Goal: Check status

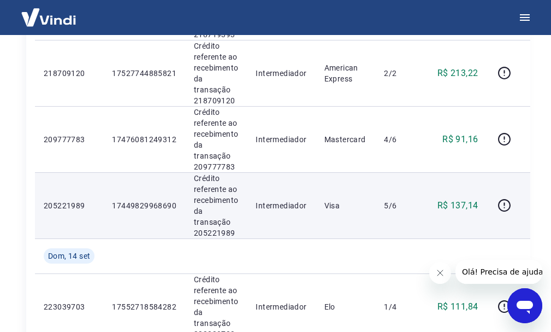
scroll to position [1256, 0]
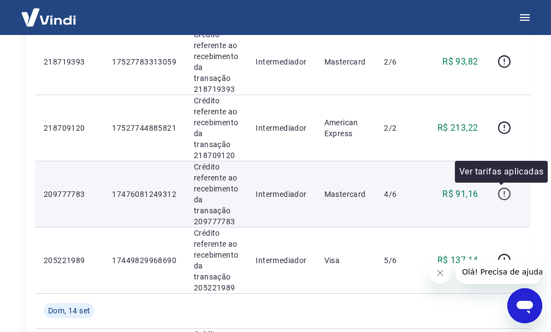
click at [500, 193] on icon "button" at bounding box center [505, 194] width 14 height 14
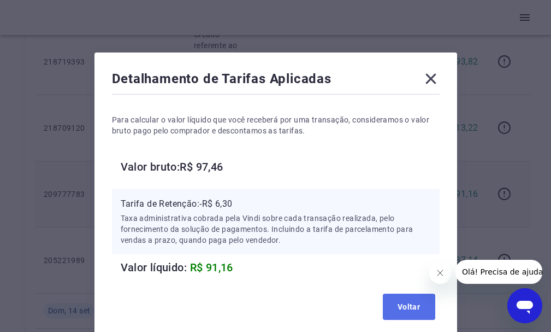
click at [396, 308] on button "Voltar" at bounding box center [409, 306] width 52 height 26
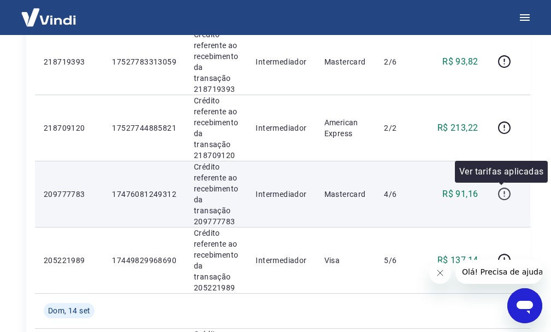
click at [499, 191] on icon "button" at bounding box center [505, 194] width 14 height 14
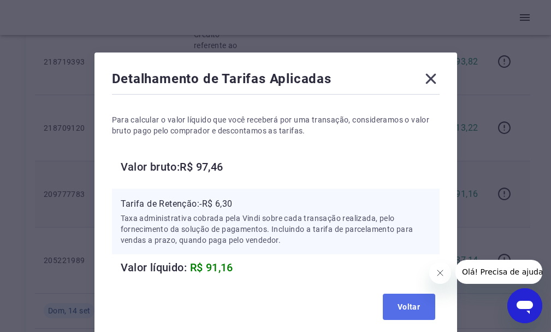
click at [422, 309] on button "Voltar" at bounding box center [409, 306] width 52 height 26
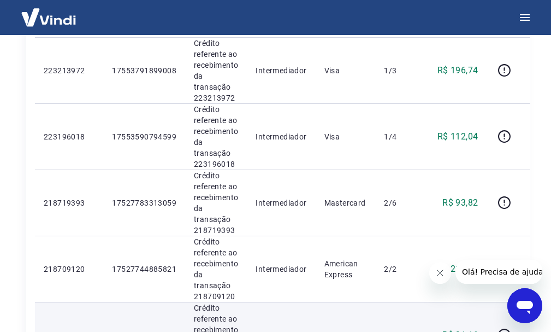
scroll to position [1093, 0]
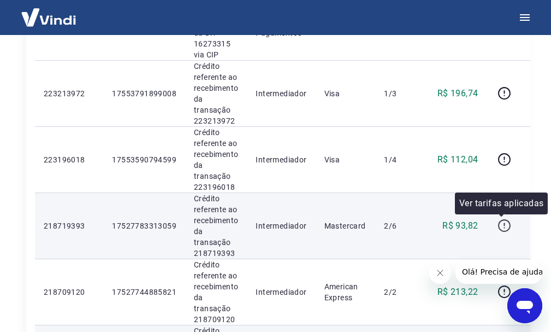
click at [504, 228] on icon "button" at bounding box center [505, 226] width 14 height 14
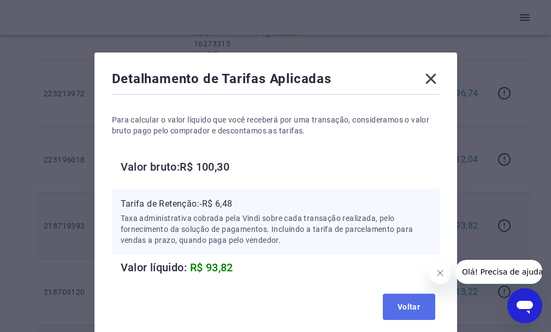
click at [412, 306] on button "Voltar" at bounding box center [409, 306] width 52 height 26
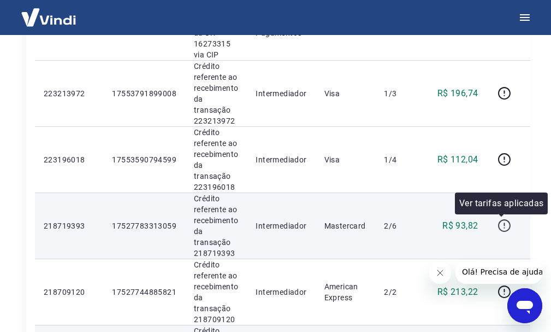
click at [502, 222] on icon "button" at bounding box center [505, 226] width 14 height 14
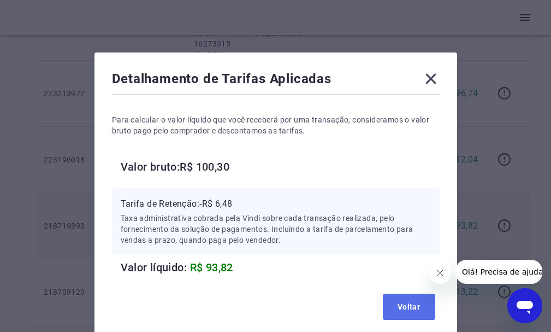
click at [409, 310] on button "Voltar" at bounding box center [409, 306] width 52 height 26
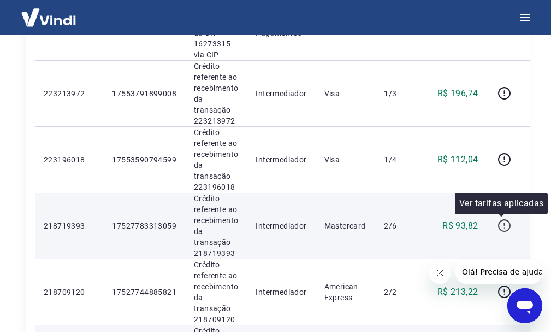
click at [500, 222] on icon "button" at bounding box center [505, 226] width 14 height 14
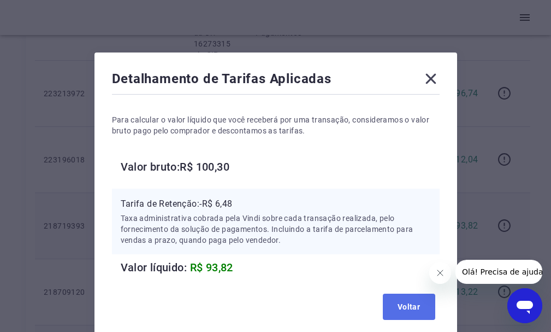
click at [399, 308] on button "Voltar" at bounding box center [409, 306] width 52 height 26
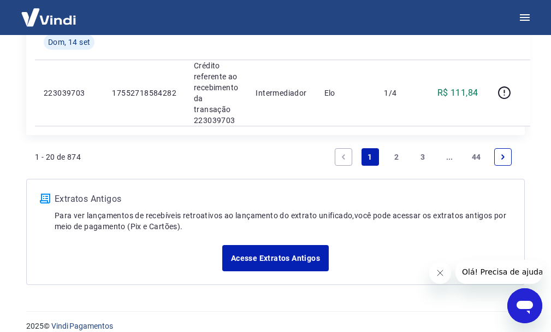
scroll to position [1530, 0]
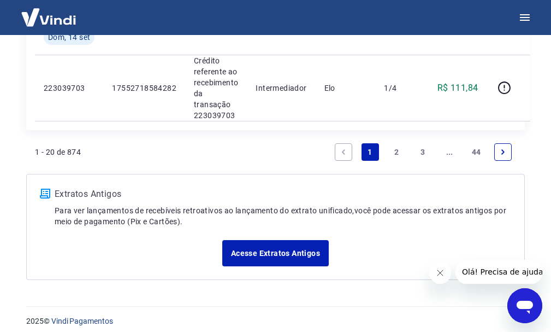
click at [391, 150] on link "2" at bounding box center [396, 151] width 17 height 17
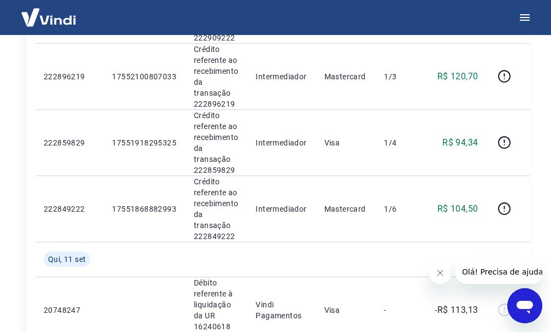
scroll to position [562, 0]
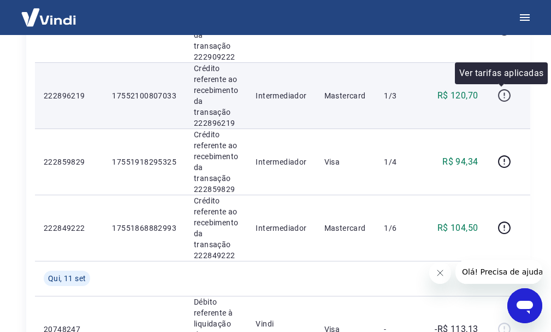
click at [504, 97] on icon "button" at bounding box center [505, 95] width 14 height 14
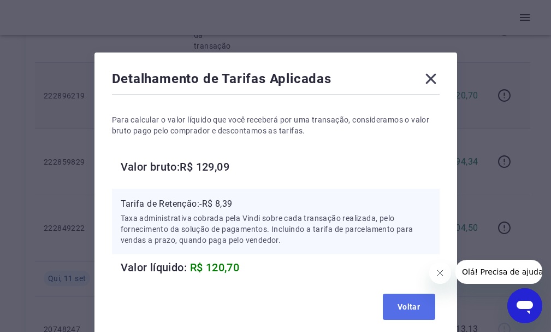
click at [390, 304] on button "Voltar" at bounding box center [409, 306] width 52 height 26
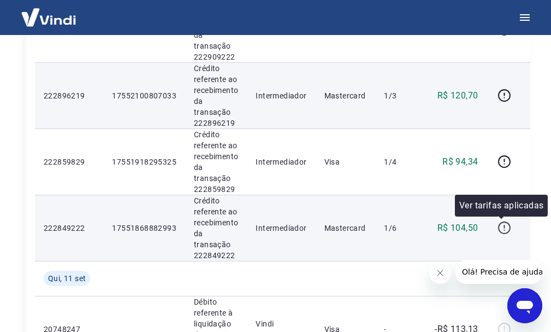
click at [501, 227] on icon "button" at bounding box center [505, 228] width 14 height 14
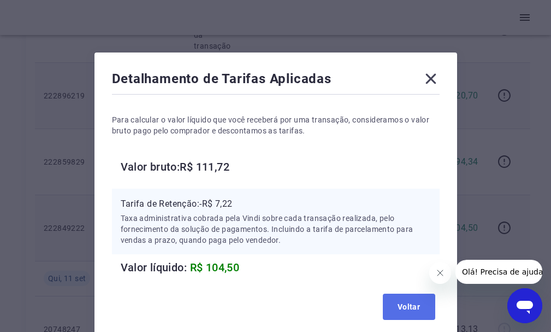
click at [401, 303] on button "Voltar" at bounding box center [409, 306] width 52 height 26
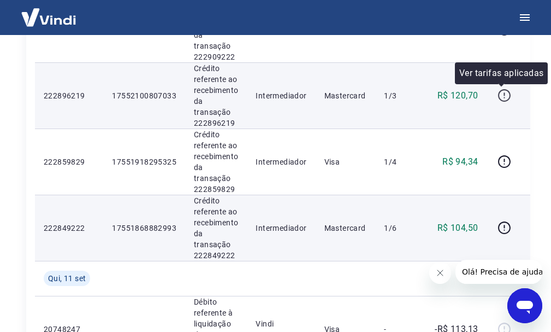
click at [498, 93] on icon "button" at bounding box center [505, 95] width 14 height 14
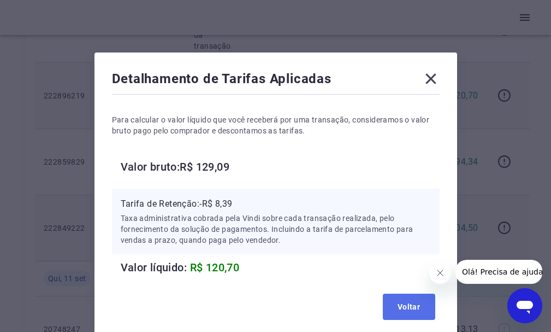
click at [403, 307] on button "Voltar" at bounding box center [409, 306] width 52 height 26
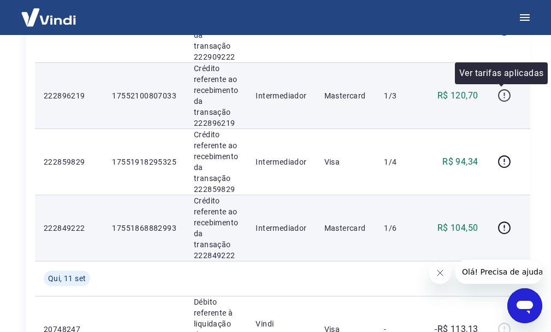
click at [498, 92] on icon "button" at bounding box center [504, 95] width 13 height 13
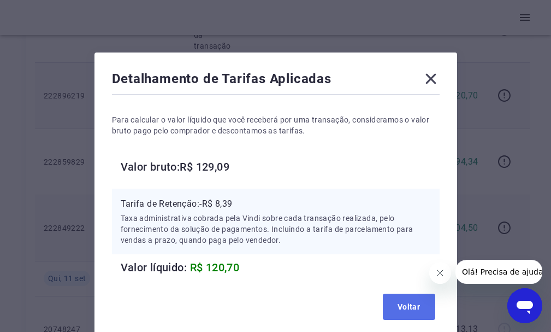
click at [406, 304] on button "Voltar" at bounding box center [409, 306] width 52 height 26
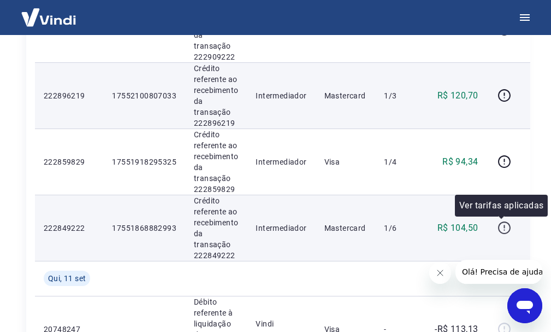
click at [501, 223] on icon "button" at bounding box center [505, 228] width 14 height 14
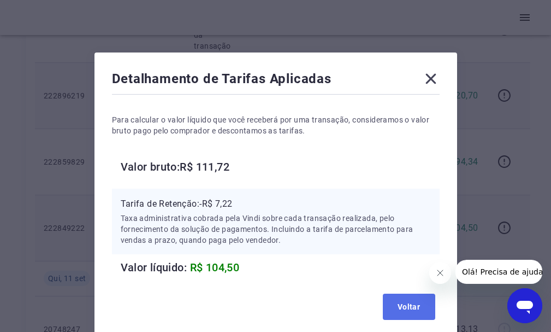
click at [410, 311] on button "Voltar" at bounding box center [409, 306] width 52 height 26
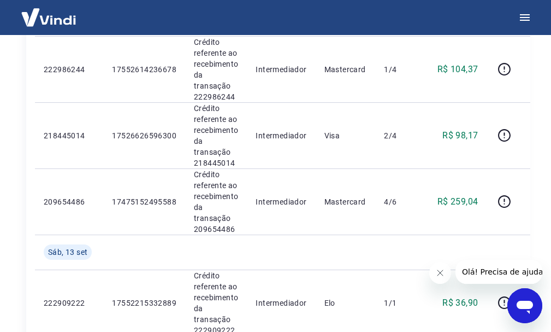
scroll to position [234, 0]
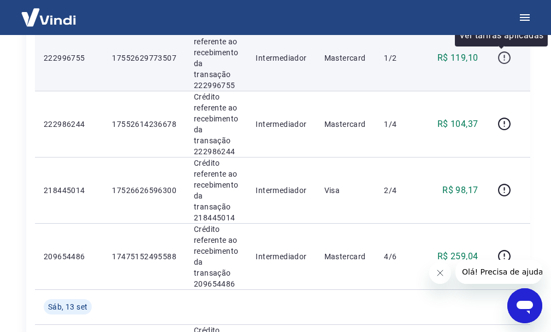
click at [499, 56] on icon "button" at bounding box center [505, 58] width 14 height 14
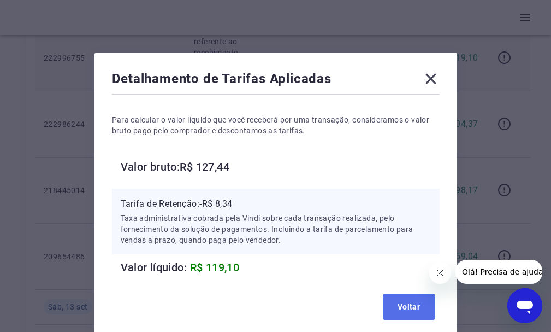
click at [416, 301] on button "Voltar" at bounding box center [409, 306] width 52 height 26
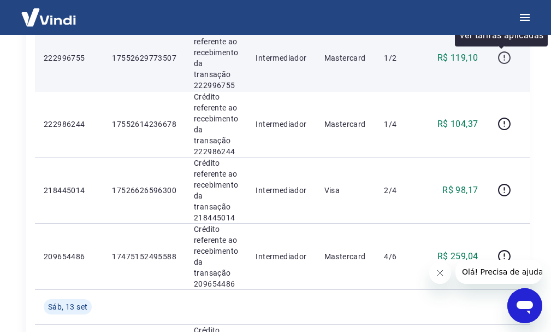
click at [504, 55] on icon "button" at bounding box center [505, 58] width 14 height 14
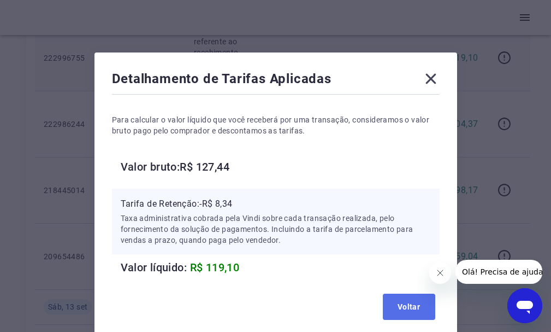
click at [386, 305] on button "Voltar" at bounding box center [409, 306] width 52 height 26
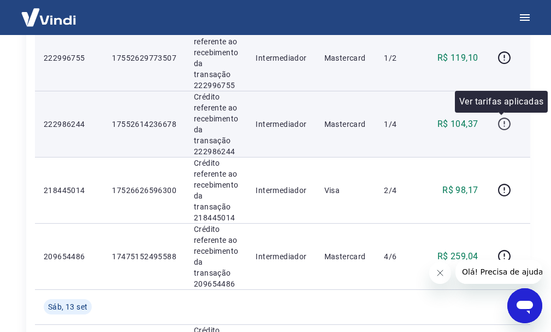
click at [498, 122] on icon "button" at bounding box center [505, 124] width 14 height 14
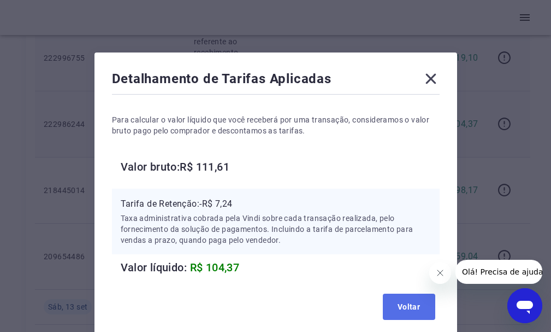
click at [404, 308] on button "Voltar" at bounding box center [409, 306] width 52 height 26
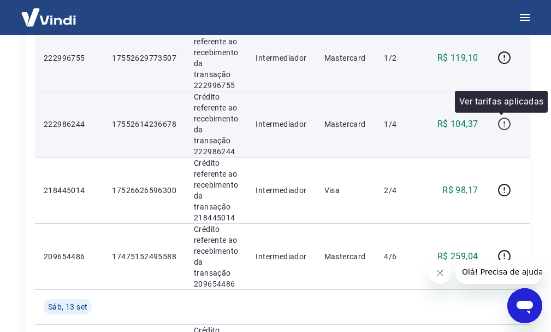
click at [500, 125] on icon "button" at bounding box center [505, 124] width 14 height 14
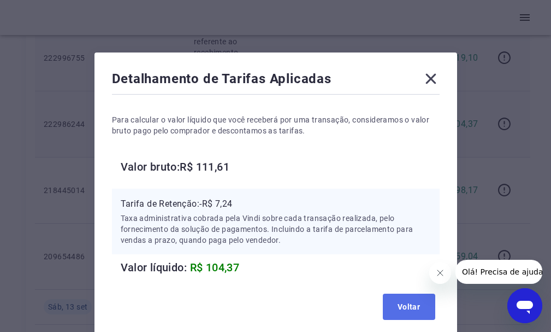
click at [410, 306] on button "Voltar" at bounding box center [409, 306] width 52 height 26
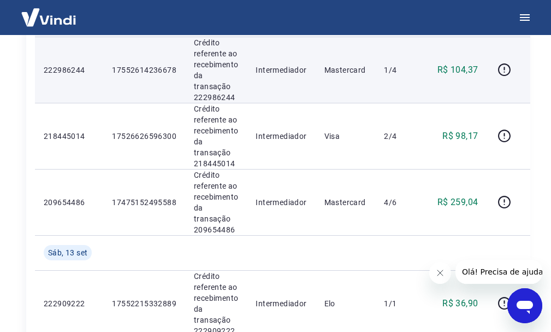
scroll to position [288, 0]
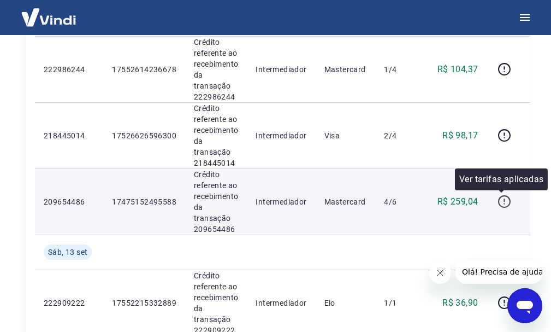
click at [499, 198] on icon "button" at bounding box center [505, 201] width 14 height 14
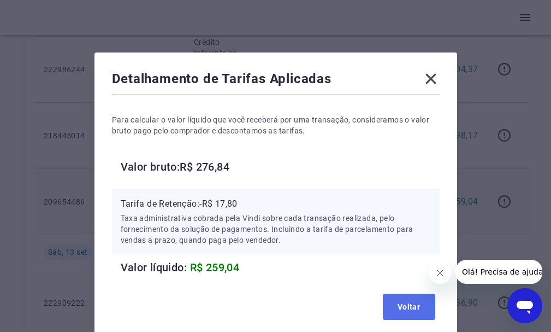
click at [409, 304] on button "Voltar" at bounding box center [409, 306] width 52 height 26
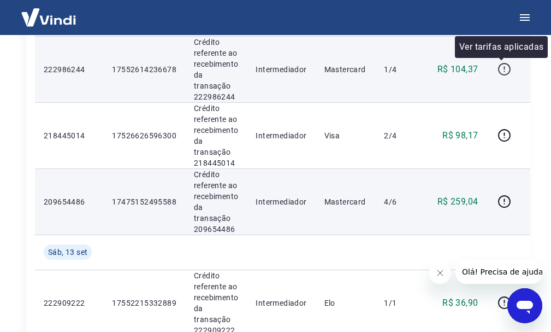
click at [498, 69] on icon "button" at bounding box center [505, 69] width 14 height 14
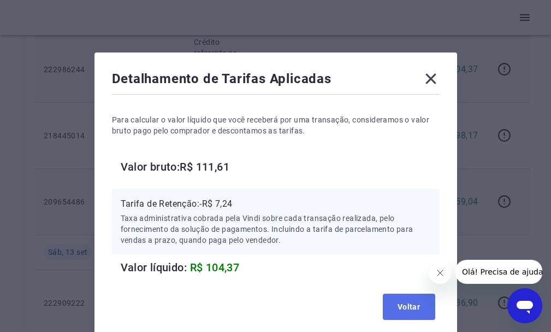
click at [391, 303] on button "Voltar" at bounding box center [409, 306] width 52 height 26
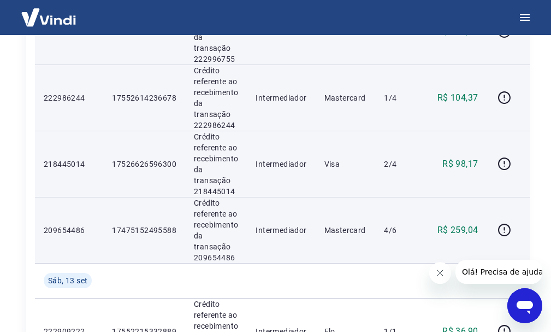
scroll to position [234, 0]
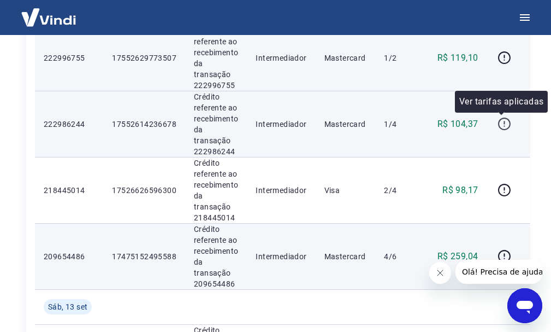
click at [498, 121] on icon "button" at bounding box center [505, 124] width 14 height 14
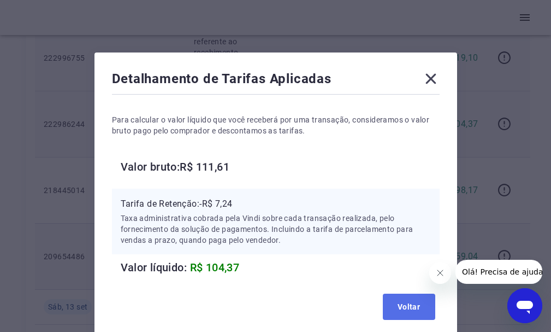
click at [404, 304] on button "Voltar" at bounding box center [409, 306] width 52 height 26
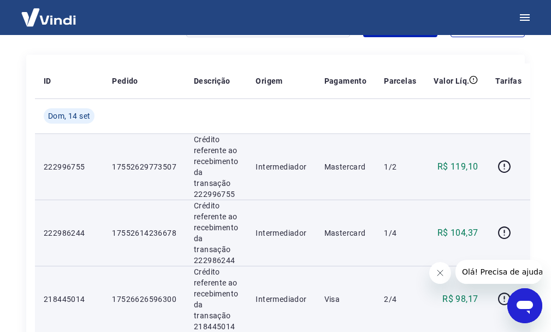
scroll to position [125, 0]
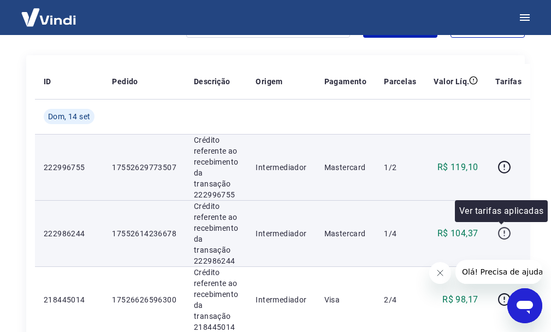
click at [501, 234] on icon "button" at bounding box center [505, 233] width 14 height 14
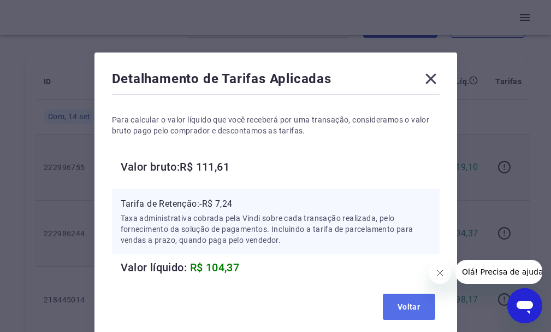
click at [413, 306] on button "Voltar" at bounding box center [409, 306] width 52 height 26
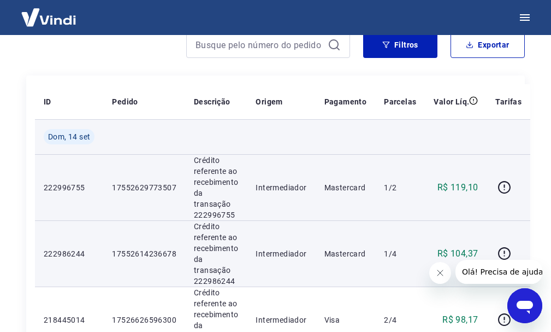
scroll to position [273, 0]
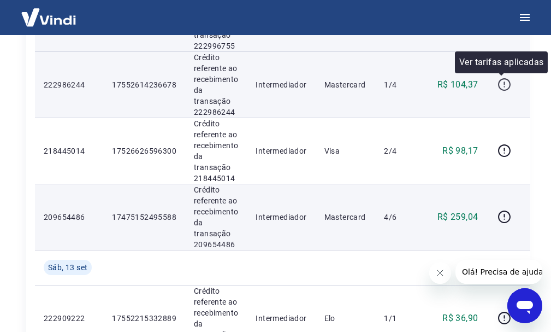
click at [500, 85] on icon "button" at bounding box center [505, 85] width 14 height 14
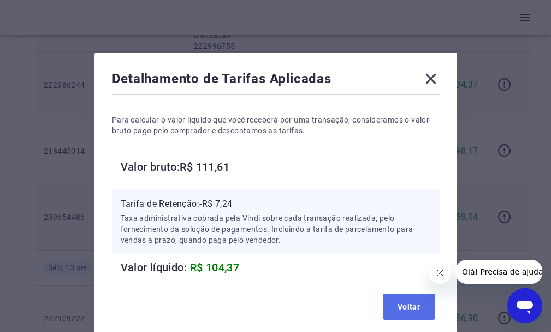
click at [416, 305] on button "Voltar" at bounding box center [409, 306] width 52 height 26
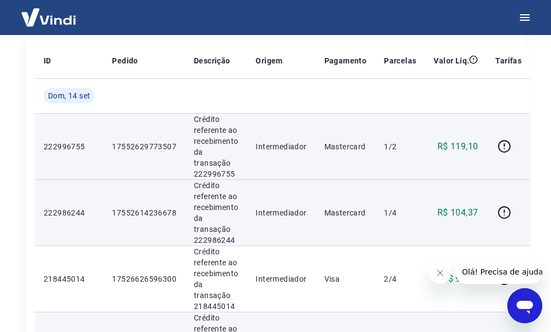
scroll to position [164, 0]
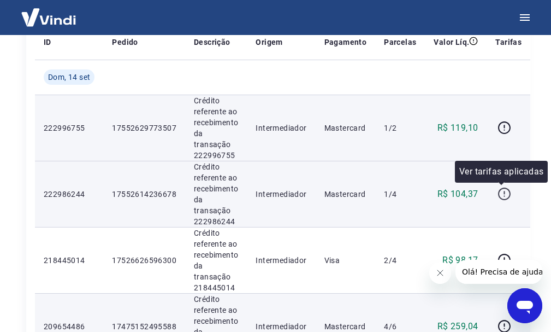
click at [500, 194] on icon "button" at bounding box center [505, 194] width 14 height 14
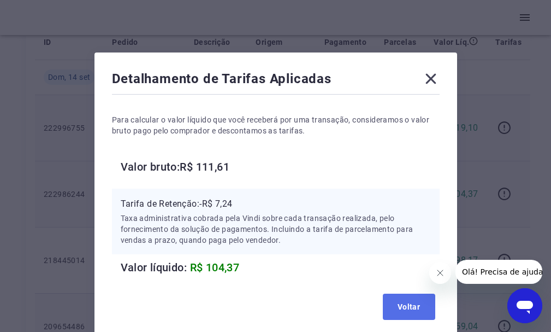
click at [418, 303] on button "Voltar" at bounding box center [409, 306] width 52 height 26
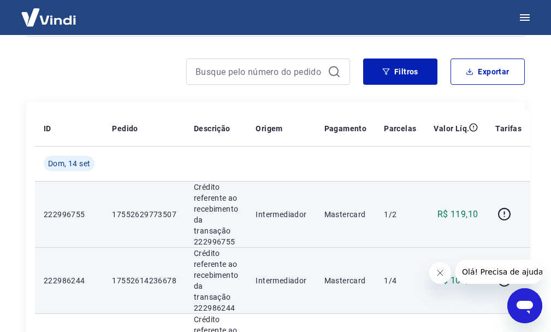
scroll to position [0, 0]
